Goal: Task Accomplishment & Management: Complete application form

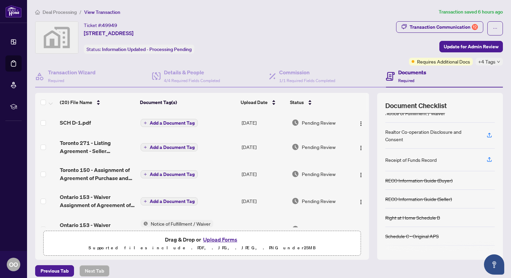
scroll to position [184, 0]
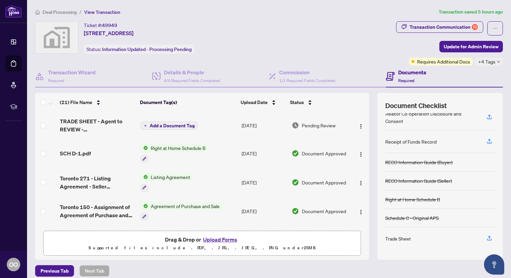
scroll to position [203, 0]
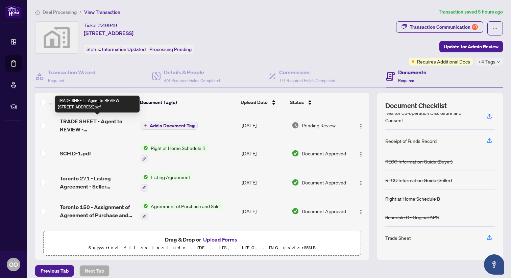
click at [100, 118] on span "TRADE SHEET - Agent to REVIEW - 204 Burnhamthorpe Rd E 1803E.pdf" at bounding box center [97, 125] width 75 height 16
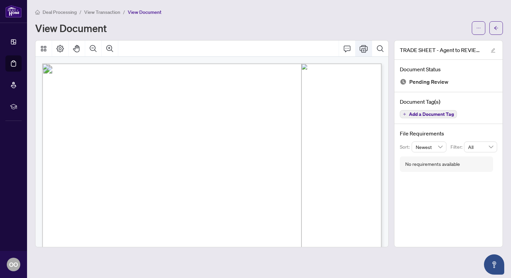
click at [364, 50] on icon "Print" at bounding box center [364, 49] width 8 height 8
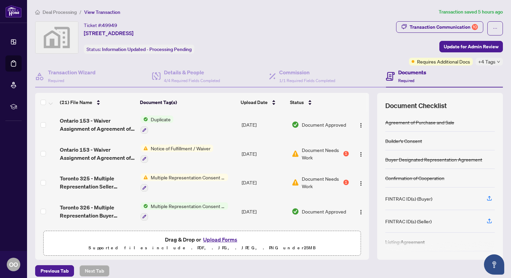
scroll to position [113, 0]
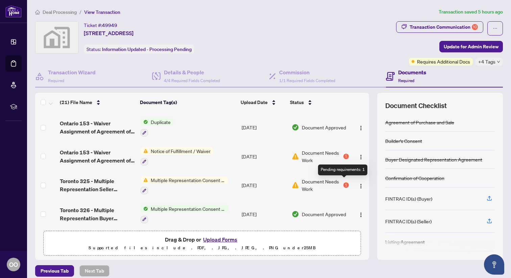
click at [344, 182] on div "1" at bounding box center [345, 184] width 5 height 5
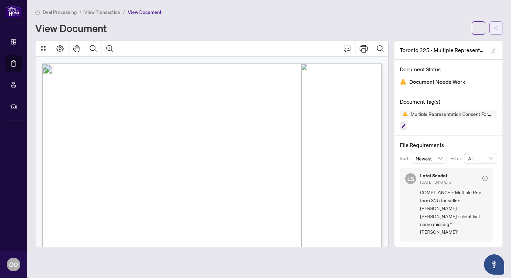
click at [496, 30] on span "button" at bounding box center [496, 28] width 5 height 11
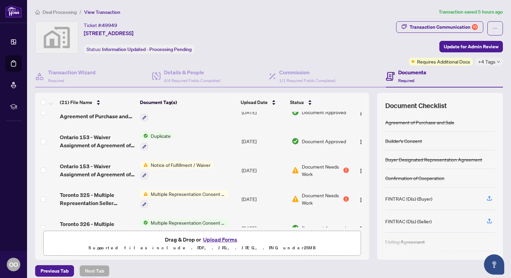
scroll to position [101, 0]
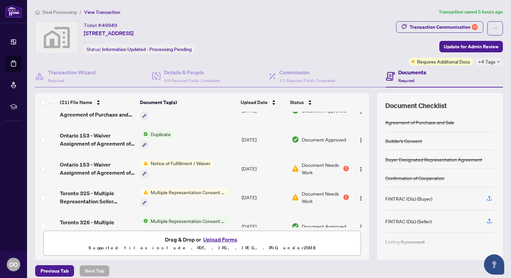
click at [203, 189] on span "Multiple Representation Consent Form (Seller)" at bounding box center [188, 192] width 80 height 7
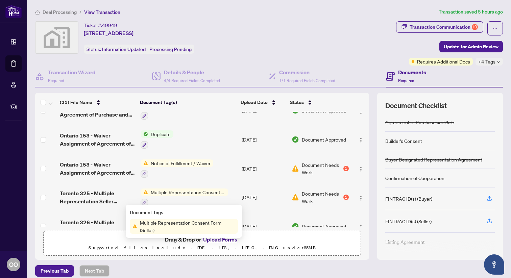
click at [202, 220] on span "Multiple Representation Consent Form (Seller)" at bounding box center [187, 226] width 101 height 15
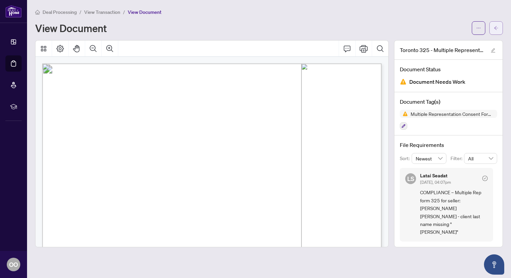
click at [495, 28] on icon "arrow-left" at bounding box center [496, 28] width 5 height 5
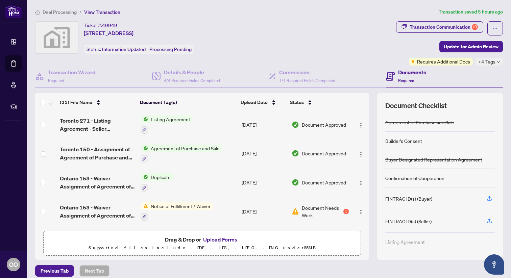
scroll to position [81, 0]
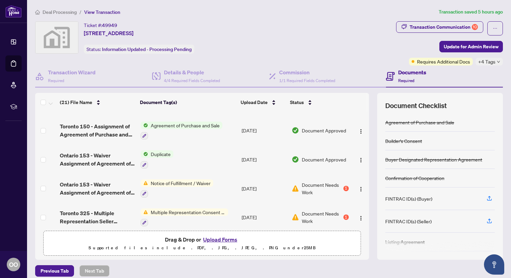
click at [178, 181] on span "Notice of Fulfillment / Waiver" at bounding box center [180, 182] width 65 height 7
click at [174, 214] on span "Notice of Fulfillment / Waiver" at bounding box center [179, 213] width 65 height 7
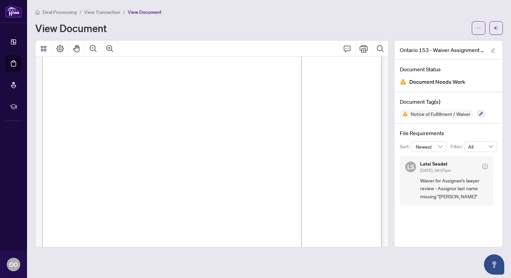
scroll to position [58, 0]
click at [492, 31] on button "button" at bounding box center [496, 28] width 14 height 14
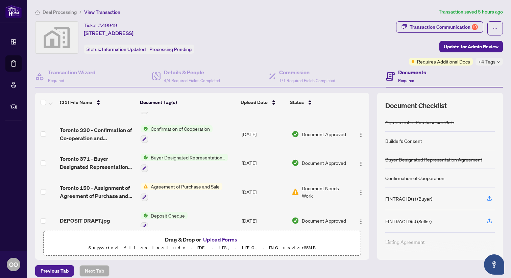
scroll to position [484, 0]
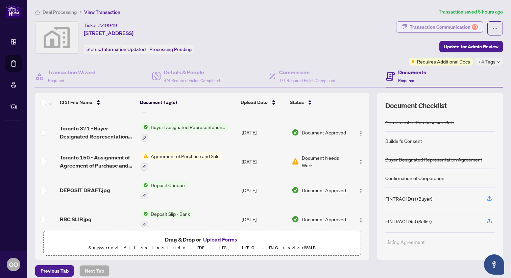
click at [458, 25] on div "Transaction Communication 10" at bounding box center [444, 27] width 68 height 11
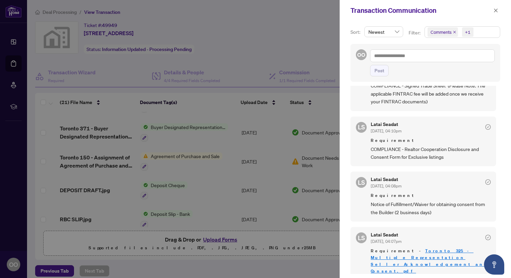
scroll to position [40, 0]
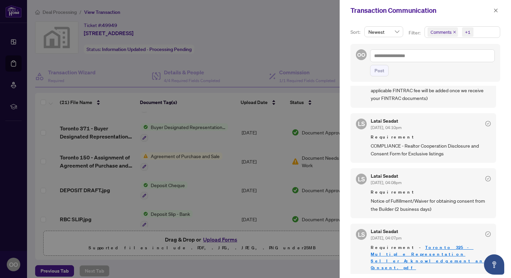
click at [424, 150] on span "COMPLIANCE - Realtor Cooperation Disclosure and Consent Form for Exclusive list…" at bounding box center [431, 150] width 120 height 16
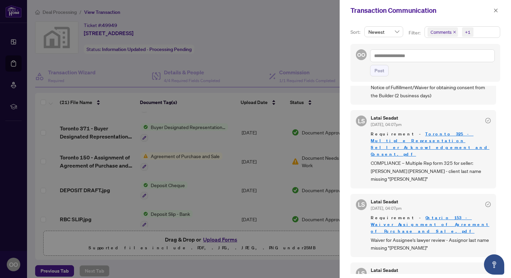
scroll to position [0, 0]
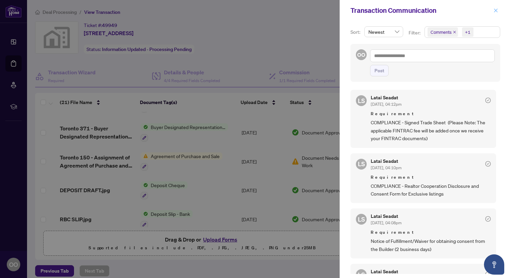
click at [496, 8] on icon "close" at bounding box center [495, 10] width 5 height 5
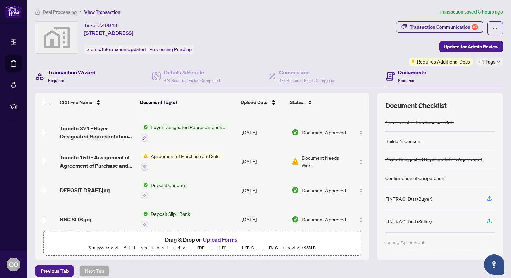
click at [64, 76] on h4 "Transaction Wizard" at bounding box center [72, 72] width 48 height 8
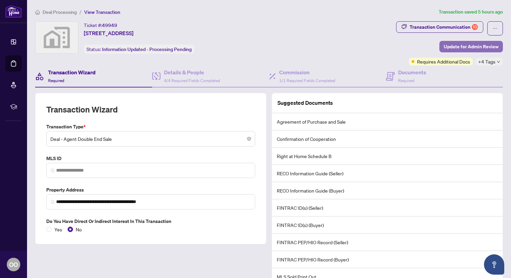
click at [470, 47] on span "Update for Admin Review" at bounding box center [471, 46] width 55 height 11
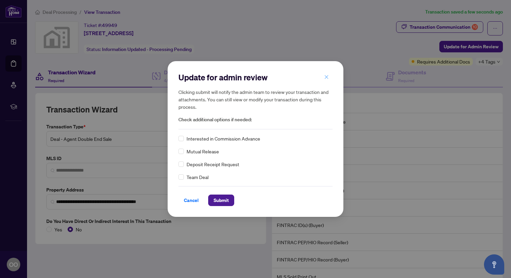
click at [326, 78] on icon "close" at bounding box center [326, 77] width 5 height 5
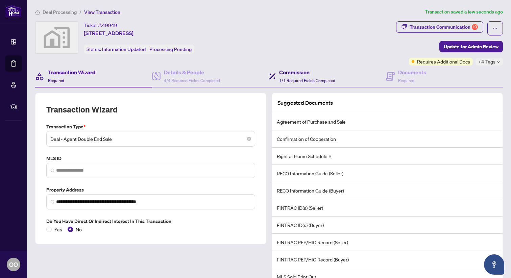
click at [295, 69] on h4 "Commission" at bounding box center [307, 72] width 56 height 8
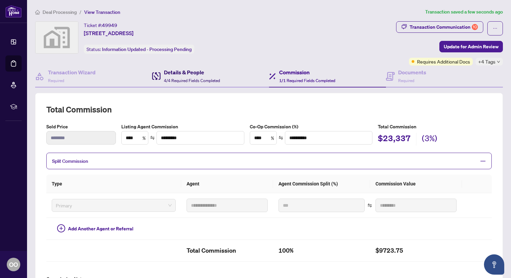
click at [193, 71] on h4 "Details & People" at bounding box center [192, 72] width 56 height 8
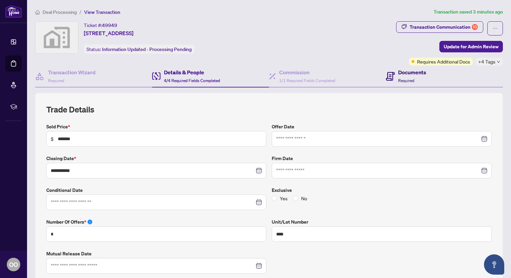
click at [417, 76] on h4 "Documents" at bounding box center [412, 72] width 28 height 8
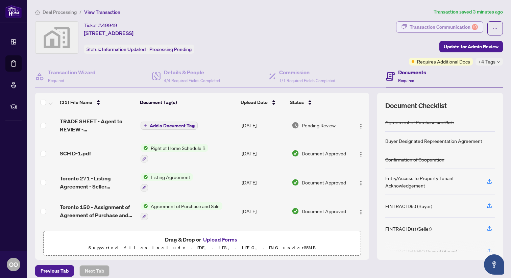
click at [464, 27] on div "Transaction Communication 10" at bounding box center [444, 27] width 68 height 11
type textarea "**********"
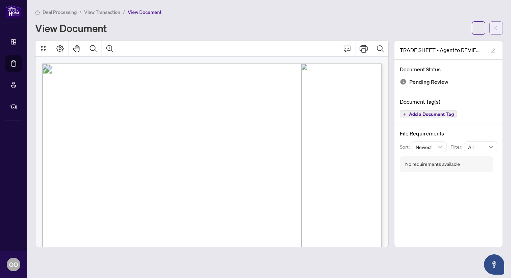
click at [493, 28] on button "button" at bounding box center [496, 28] width 14 height 14
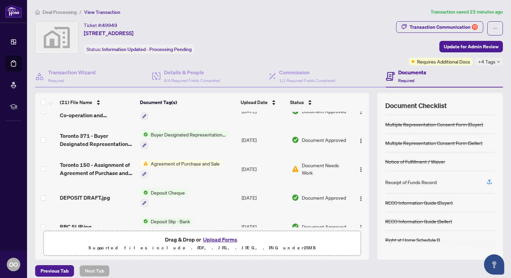
scroll to position [6, 0]
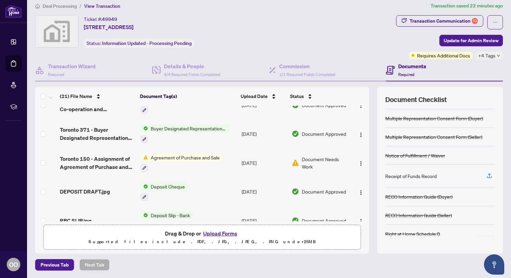
click at [225, 233] on button "Upload Forms" at bounding box center [220, 233] width 38 height 9
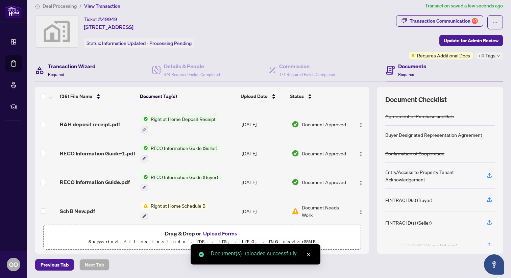
click at [72, 67] on h4 "Transaction Wizard" at bounding box center [72, 66] width 48 height 8
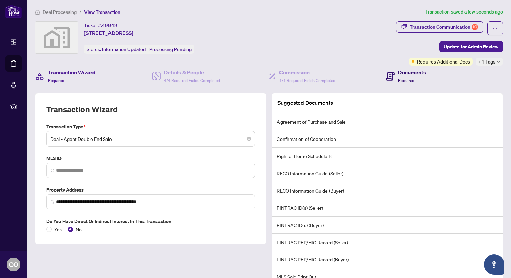
click at [416, 74] on h4 "Documents" at bounding box center [412, 72] width 28 height 8
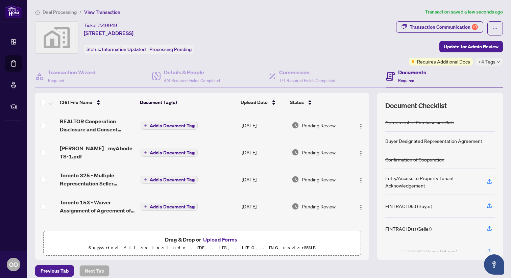
click at [170, 125] on span "Add a Document Tag" at bounding box center [172, 125] width 45 height 5
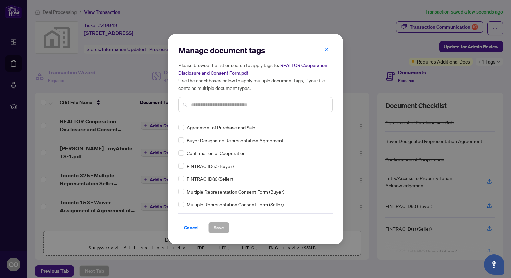
click at [201, 112] on div at bounding box center [255, 105] width 154 height 16
click at [200, 103] on input "text" at bounding box center [259, 104] width 136 height 7
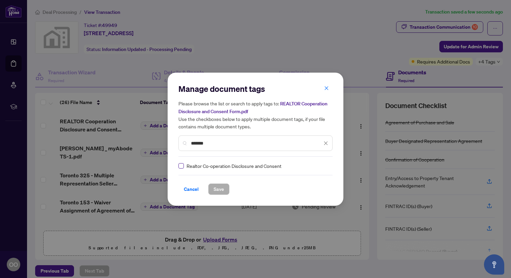
type input "*******"
click at [218, 189] on span "Save" at bounding box center [219, 189] width 10 height 11
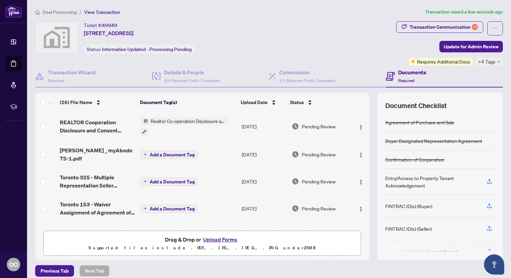
click at [158, 152] on span "Add a Document Tag" at bounding box center [172, 154] width 45 height 5
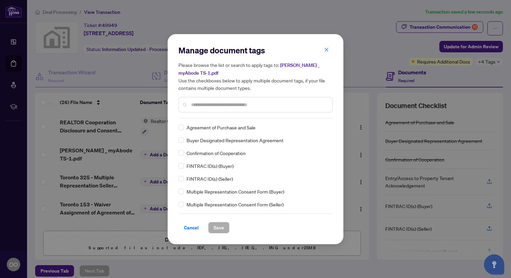
click at [213, 105] on input "text" at bounding box center [259, 104] width 136 height 7
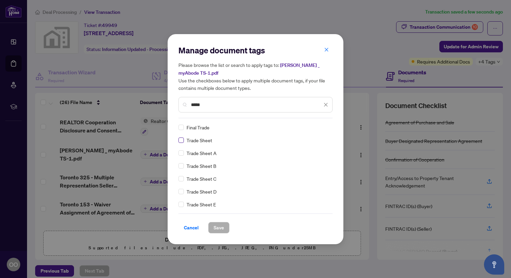
type input "*****"
click at [216, 227] on span "Save" at bounding box center [219, 227] width 10 height 11
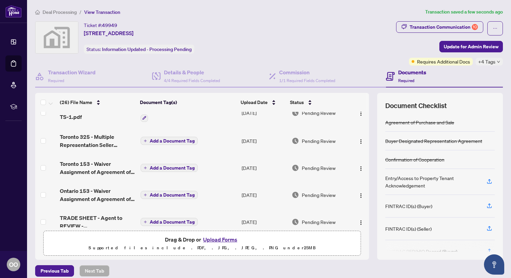
scroll to position [43, 0]
click at [165, 138] on span "Add a Document Tag" at bounding box center [172, 140] width 45 height 5
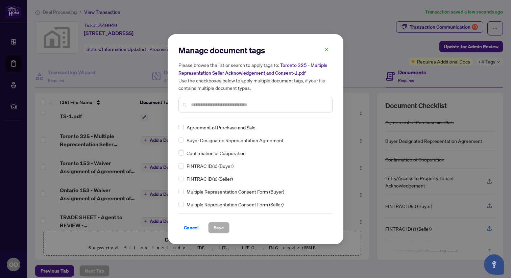
click at [214, 102] on input "text" at bounding box center [259, 104] width 136 height 7
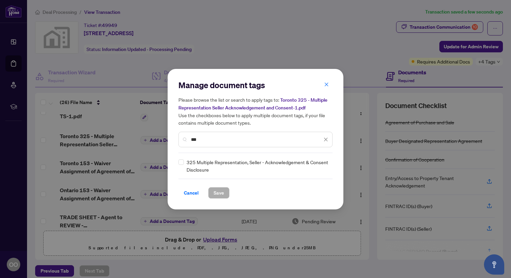
type input "***"
click at [217, 193] on span "Save" at bounding box center [219, 193] width 10 height 11
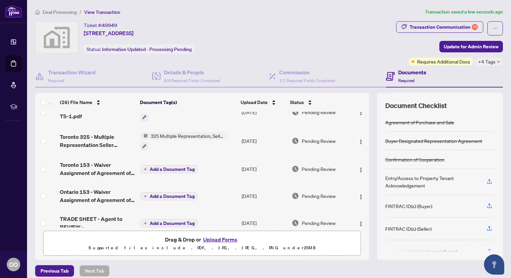
click at [170, 167] on span "Add a Document Tag" at bounding box center [172, 169] width 45 height 5
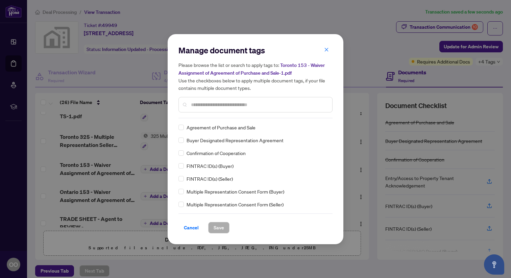
click at [218, 102] on input "text" at bounding box center [259, 104] width 136 height 7
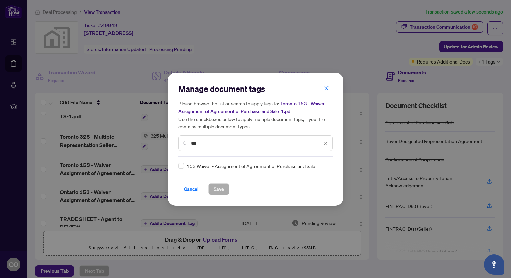
type input "***"
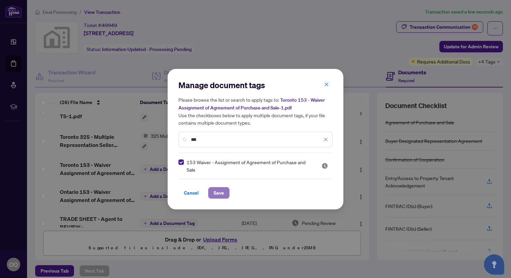
click at [216, 189] on span "Save" at bounding box center [219, 193] width 10 height 11
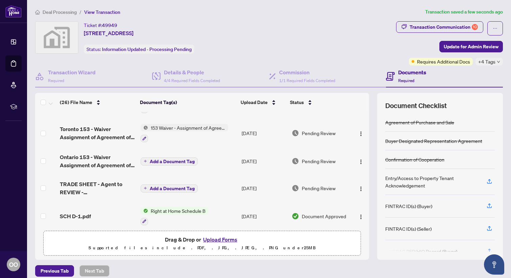
scroll to position [81, 0]
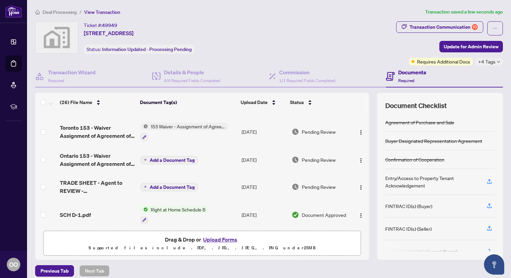
click at [165, 158] on span "Add a Document Tag" at bounding box center [172, 160] width 45 height 5
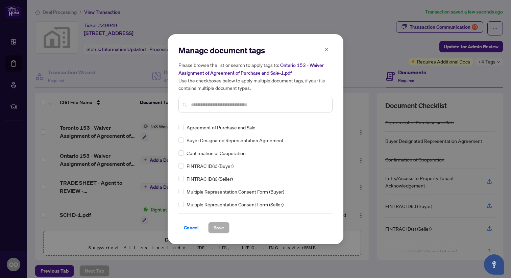
click at [217, 103] on input "text" at bounding box center [259, 104] width 136 height 7
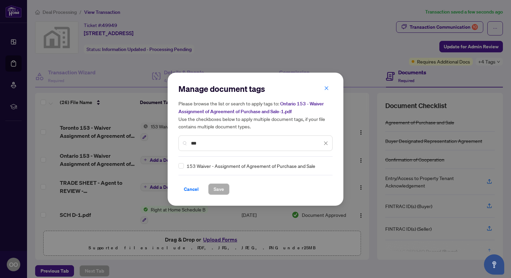
type input "***"
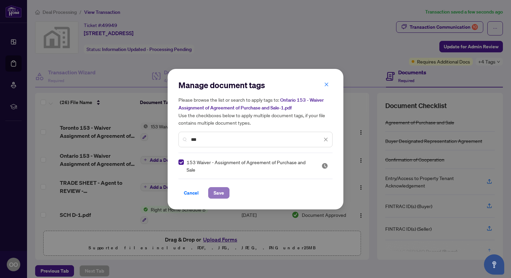
click at [216, 190] on span "Save" at bounding box center [219, 193] width 10 height 11
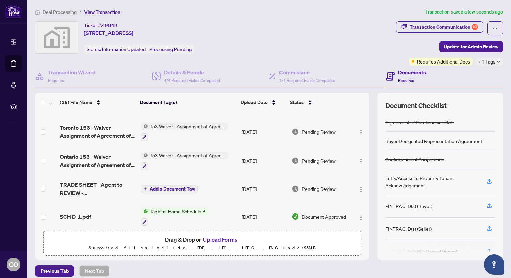
click at [165, 187] on span "Add a Document Tag" at bounding box center [172, 189] width 45 height 5
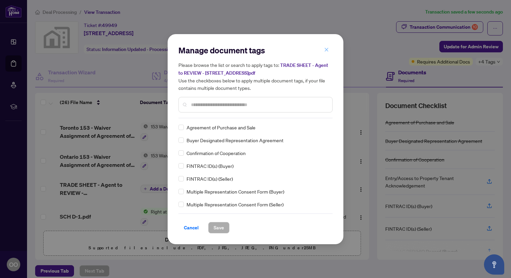
click at [327, 49] on icon "close" at bounding box center [326, 49] width 5 height 5
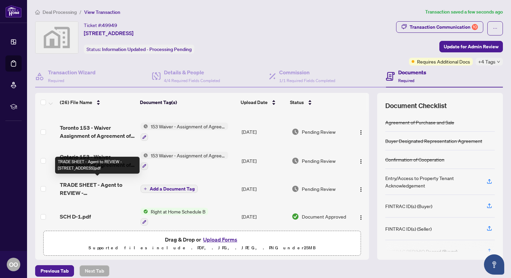
click at [97, 186] on span "TRADE SHEET - Agent to REVIEW - [STREET_ADDRESS]pdf" at bounding box center [97, 189] width 75 height 16
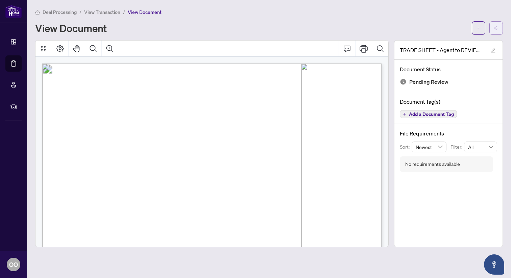
click at [497, 28] on icon "arrow-left" at bounding box center [496, 28] width 5 height 5
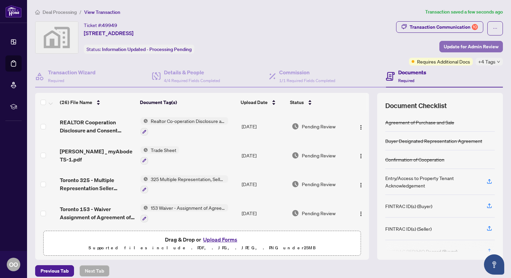
click at [480, 46] on span "Update for Admin Review" at bounding box center [471, 46] width 55 height 11
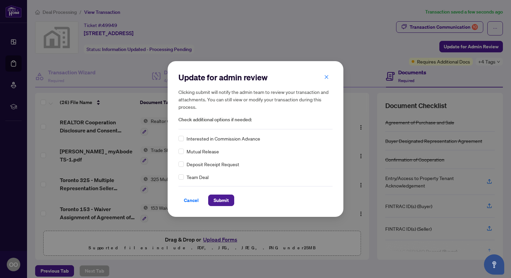
click at [494, 62] on div "Update for admin review Clicking submit will notify the admin team to review yo…" at bounding box center [255, 139] width 511 height 278
click at [220, 199] on span "Submit" at bounding box center [221, 200] width 15 height 11
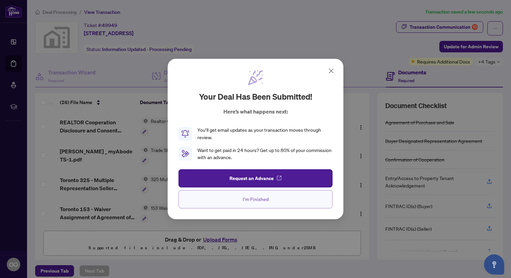
click at [263, 202] on span "I'm Finished" at bounding box center [256, 199] width 26 height 11
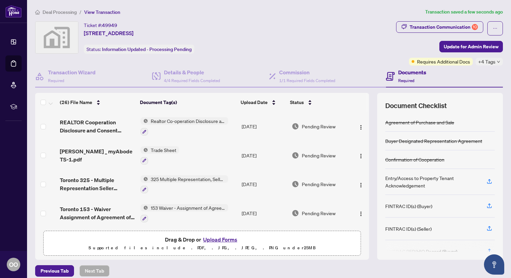
click at [500, 62] on icon "down" at bounding box center [498, 61] width 3 height 3
click at [373, 49] on div "Ticket #: 49949 1803-[STREET_ADDRESS] Status: Information Updated - Processing …" at bounding box center [214, 37] width 358 height 32
click at [483, 60] on span "+4 Tags" at bounding box center [486, 62] width 17 height 8
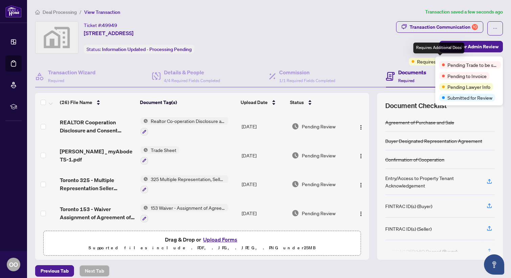
click at [425, 62] on span "Requires Additional Docs" at bounding box center [443, 61] width 53 height 7
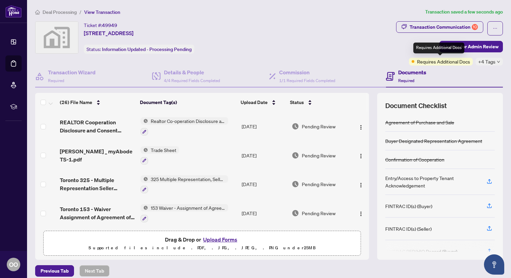
click at [425, 62] on span "Requires Additional Docs" at bounding box center [443, 61] width 53 height 7
click at [317, 50] on div "Ticket #: 49949 1803-[STREET_ADDRESS] Status: Information Updated - Processing …" at bounding box center [214, 37] width 358 height 32
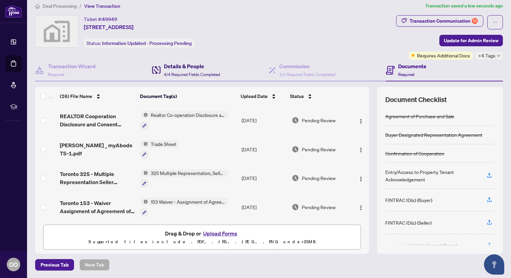
click at [175, 67] on h4 "Details & People" at bounding box center [192, 66] width 56 height 8
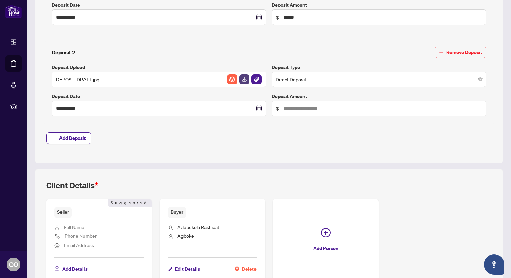
scroll to position [394, 0]
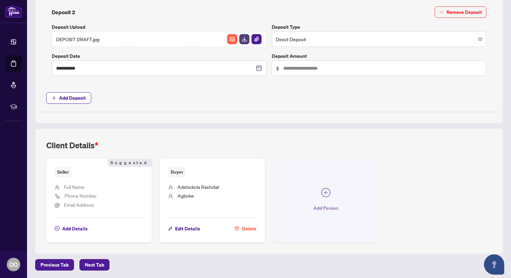
click at [326, 195] on icon "plus-circle" at bounding box center [325, 192] width 9 height 9
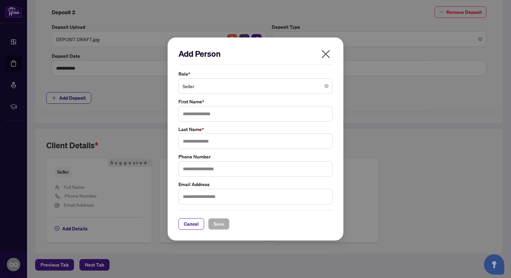
click at [263, 87] on span "Seller" at bounding box center [255, 86] width 146 height 13
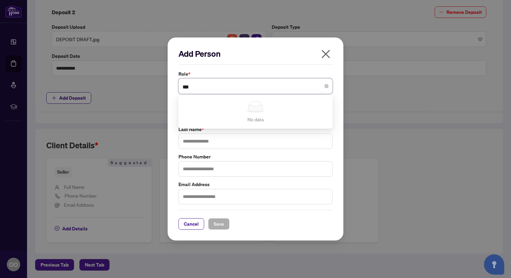
type input "***"
click at [322, 55] on icon "close" at bounding box center [325, 54] width 11 height 11
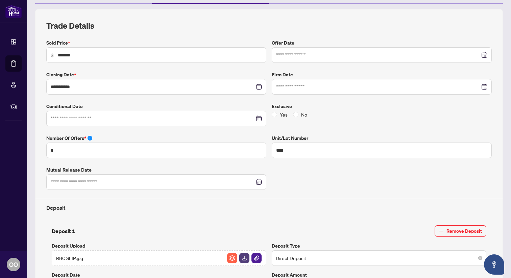
scroll to position [0, 0]
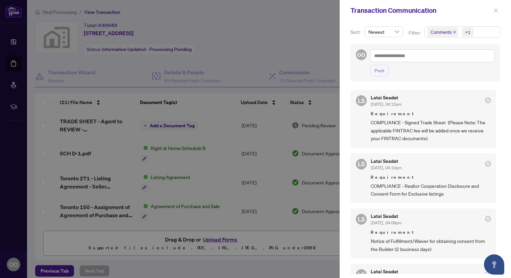
click at [496, 11] on icon "close" at bounding box center [495, 10] width 5 height 5
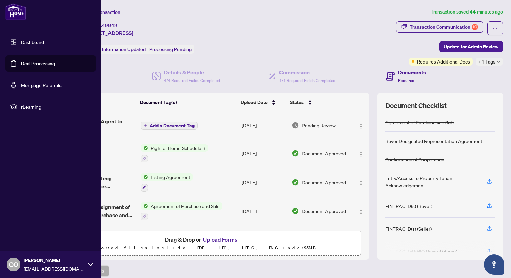
click at [26, 64] on link "Deal Processing" at bounding box center [38, 63] width 34 height 6
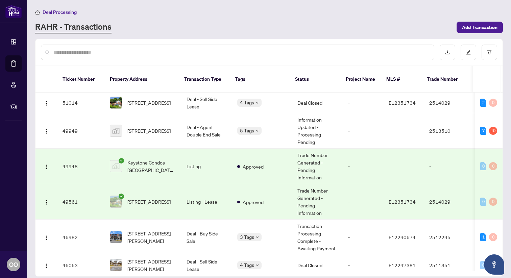
click at [213, 51] on input "text" at bounding box center [240, 52] width 375 height 7
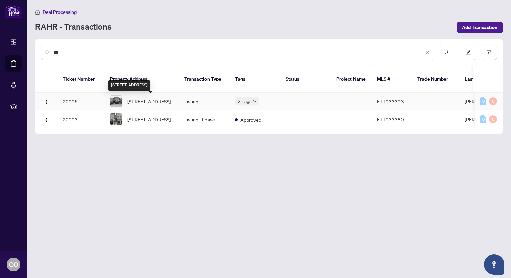
type input "***"
click at [147, 98] on span "795 Kootenay Path Oshawa Ontario L1H 0B1 Canada, Oshawa, Ontario, Canada" at bounding box center [148, 101] width 43 height 7
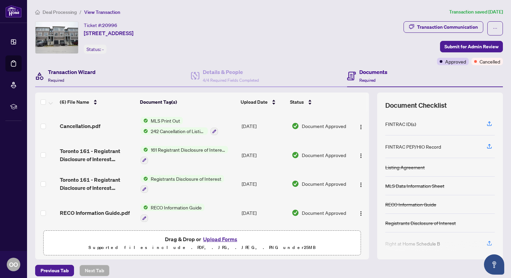
click at [73, 72] on h4 "Transaction Wizard" at bounding box center [72, 72] width 48 height 8
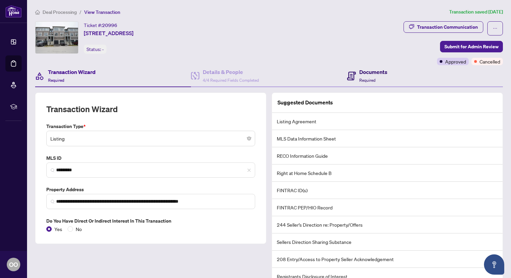
click at [367, 73] on h4 "Documents" at bounding box center [373, 72] width 28 height 8
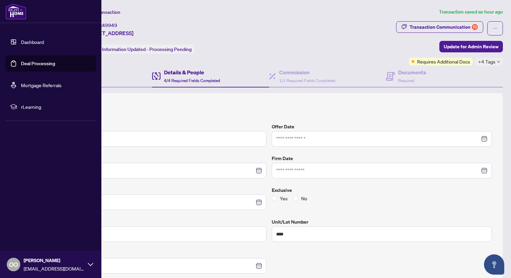
click at [26, 66] on link "Deal Processing" at bounding box center [38, 63] width 34 height 6
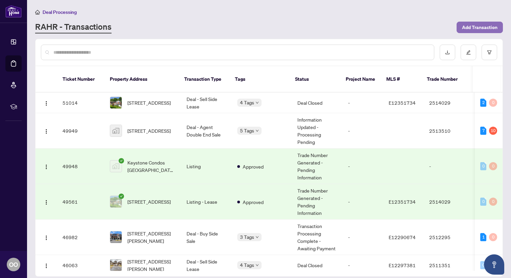
click at [487, 27] on span "Add Transaction" at bounding box center [479, 27] width 35 height 11
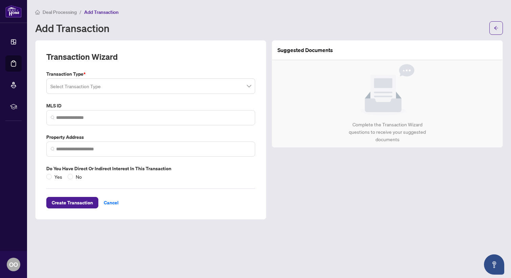
click at [87, 87] on input "search" at bounding box center [147, 87] width 195 height 15
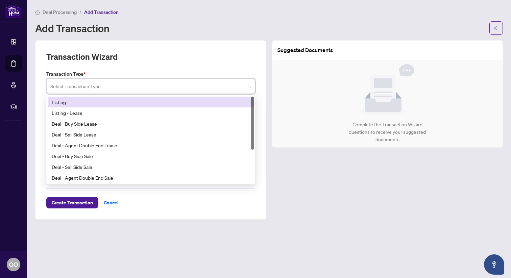
click at [33, 105] on div "Transaction Wizard Transaction Type * Select Transaction Type 13 14 Listing Lis…" at bounding box center [150, 129] width 237 height 179
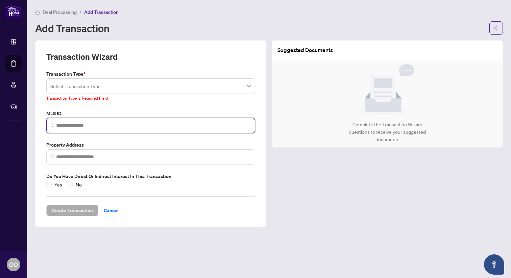
click at [63, 122] on input "search" at bounding box center [153, 125] width 195 height 7
paste input "*********"
type input "*********"
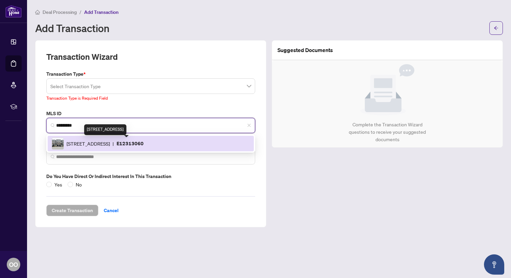
click at [108, 143] on span "[STREET_ADDRESS]" at bounding box center [88, 143] width 43 height 7
type input "**********"
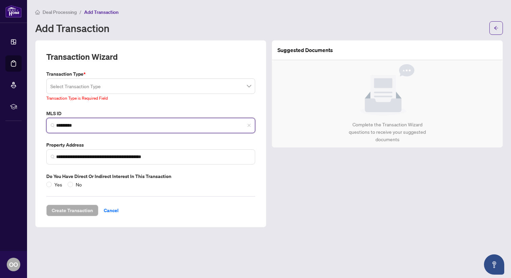
type input "*********"
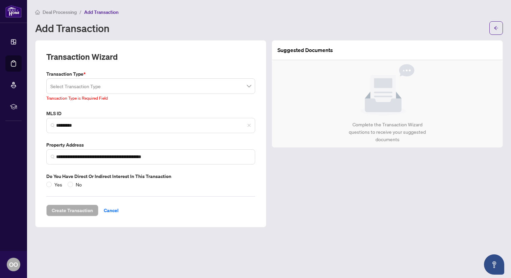
click at [116, 87] on input "search" at bounding box center [147, 87] width 195 height 15
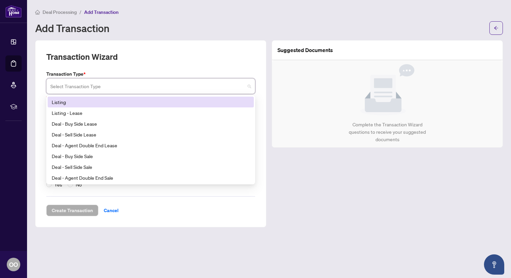
click at [76, 101] on div "Listing" at bounding box center [151, 101] width 198 height 7
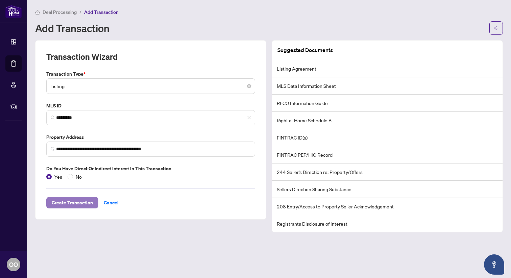
click at [68, 203] on span "Create Transaction" at bounding box center [72, 202] width 41 height 11
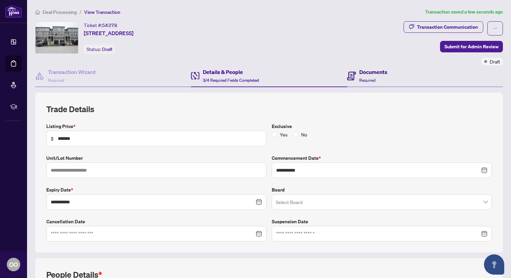
click at [377, 74] on h4 "Documents" at bounding box center [373, 72] width 28 height 8
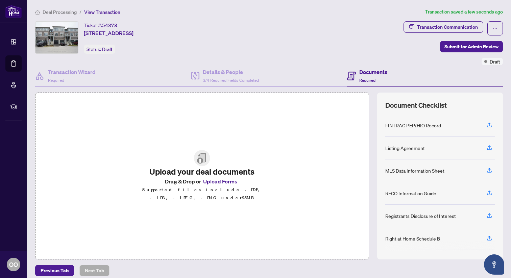
scroll to position [23, 0]
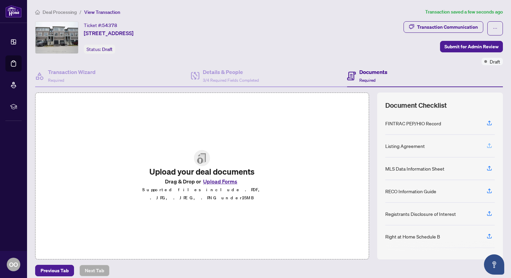
click at [489, 145] on icon "button" at bounding box center [489, 146] width 6 height 6
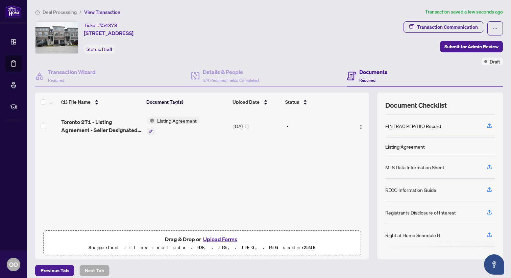
scroll to position [21, 0]
click at [490, 166] on icon "button" at bounding box center [489, 166] width 6 height 6
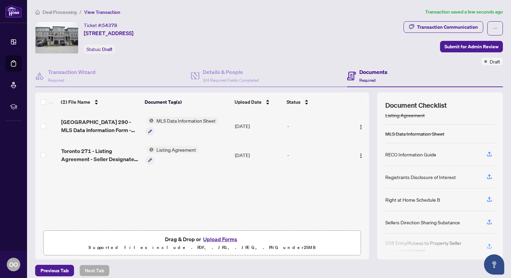
scroll to position [47, 0]
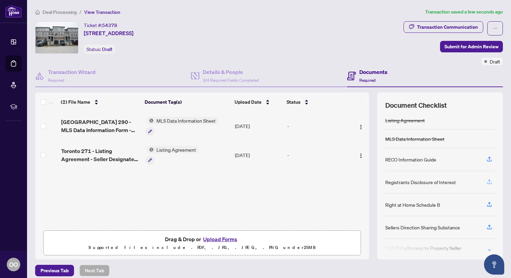
click at [489, 179] on icon "button" at bounding box center [489, 180] width 3 height 3
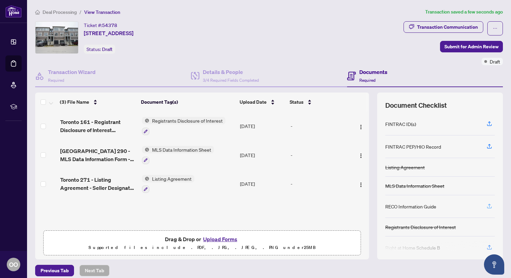
click at [489, 206] on icon "button" at bounding box center [489, 206] width 6 height 6
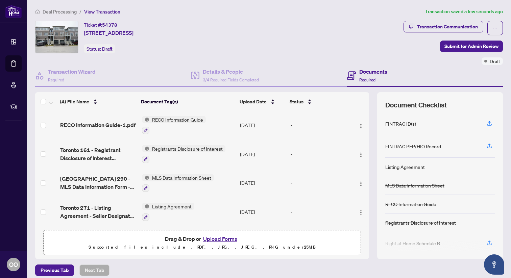
scroll to position [1, 0]
click at [358, 154] on img "button" at bounding box center [360, 154] width 5 height 5
click at [371, 120] on div "(4) File Name Document Tag(s) Upload Date Status RECO Information Guide-1.pdf R…" at bounding box center [269, 175] width 468 height 167
click at [467, 45] on span "Submit for Admin Review" at bounding box center [471, 46] width 54 height 11
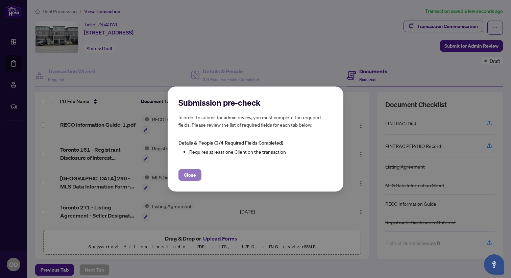
click at [183, 175] on button "Close" at bounding box center [189, 174] width 23 height 11
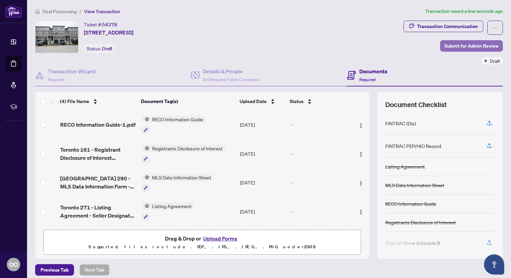
click at [474, 47] on span "Submit for Admin Review" at bounding box center [471, 46] width 54 height 11
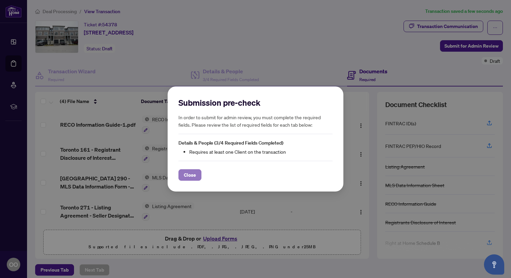
click at [182, 174] on button "Close" at bounding box center [189, 174] width 23 height 11
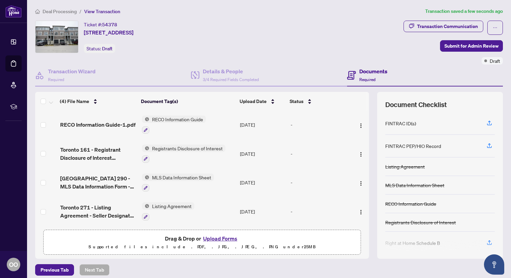
scroll to position [6, 0]
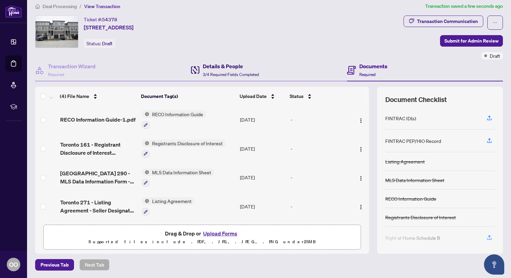
click at [231, 64] on h4 "Details & People" at bounding box center [231, 66] width 56 height 8
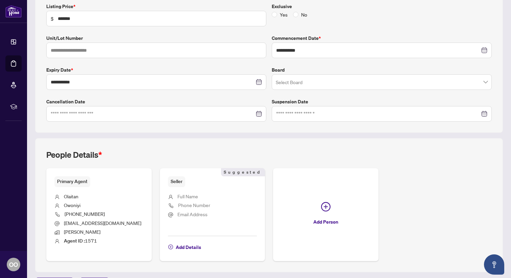
scroll to position [139, 0]
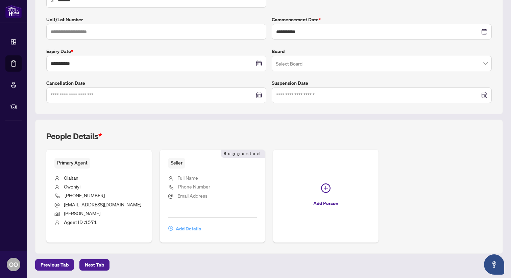
click at [186, 229] on span "Add Details" at bounding box center [188, 228] width 25 height 11
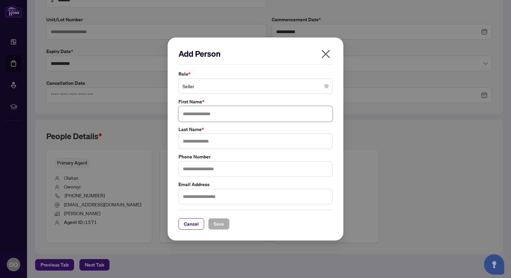
click at [211, 113] on input "text" at bounding box center [255, 114] width 154 height 16
type input "*******"
click at [229, 142] on input "text" at bounding box center [255, 141] width 154 height 16
type input "*******"
click at [218, 228] on span "Save" at bounding box center [219, 224] width 10 height 11
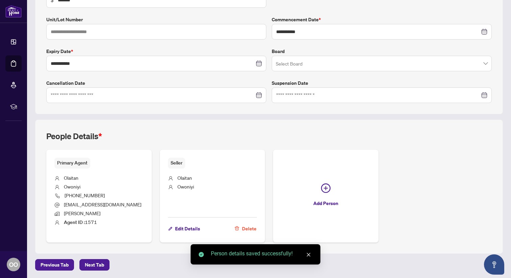
scroll to position [0, 0]
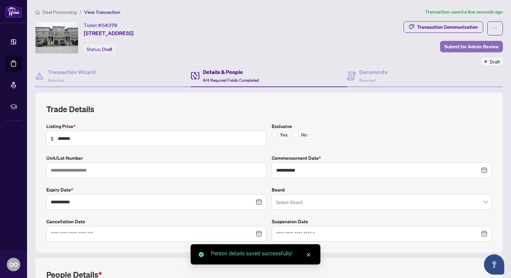
click at [474, 45] on span "Submit for Admin Review" at bounding box center [471, 46] width 54 height 11
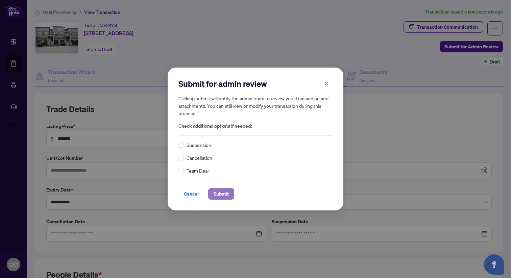
click at [222, 194] on span "Submit" at bounding box center [221, 194] width 15 height 11
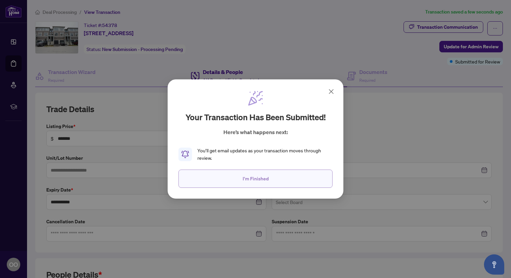
click at [259, 176] on span "I'm Finished" at bounding box center [256, 178] width 26 height 11
